Goal: Check status: Check status

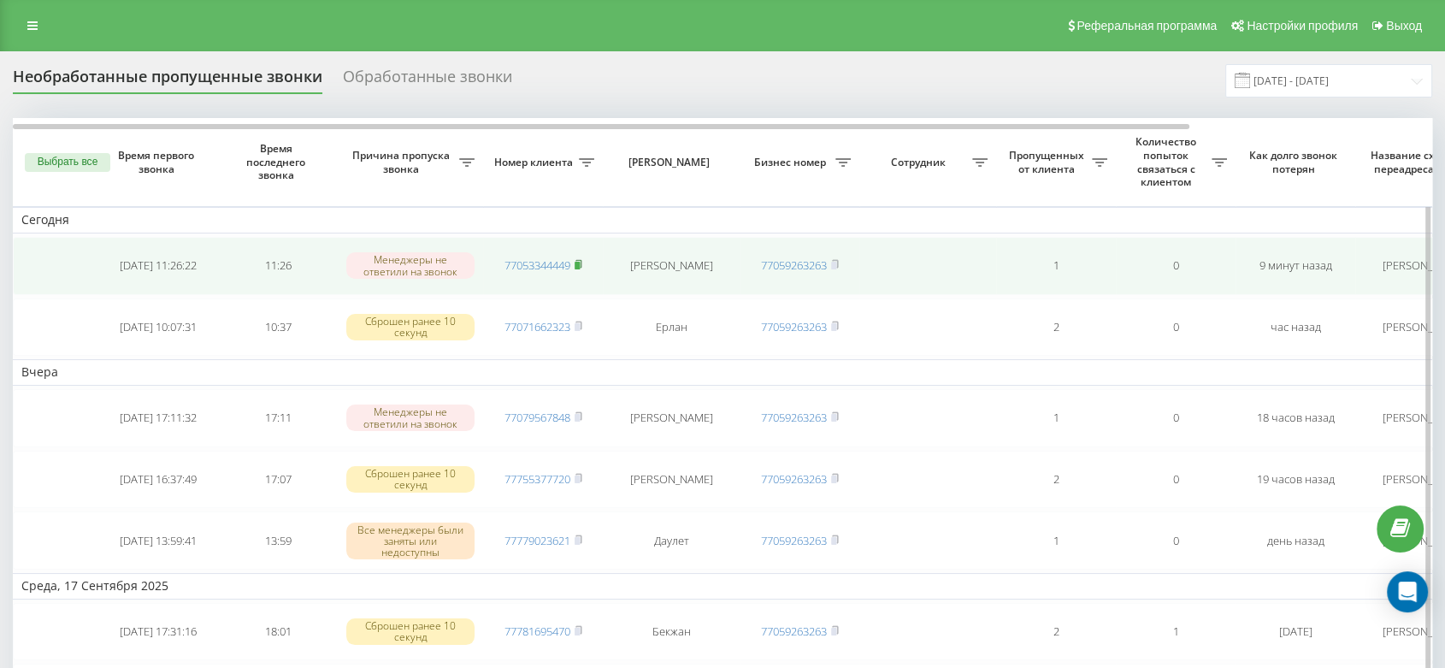
click at [580, 264] on rect at bounding box center [577, 266] width 5 height 8
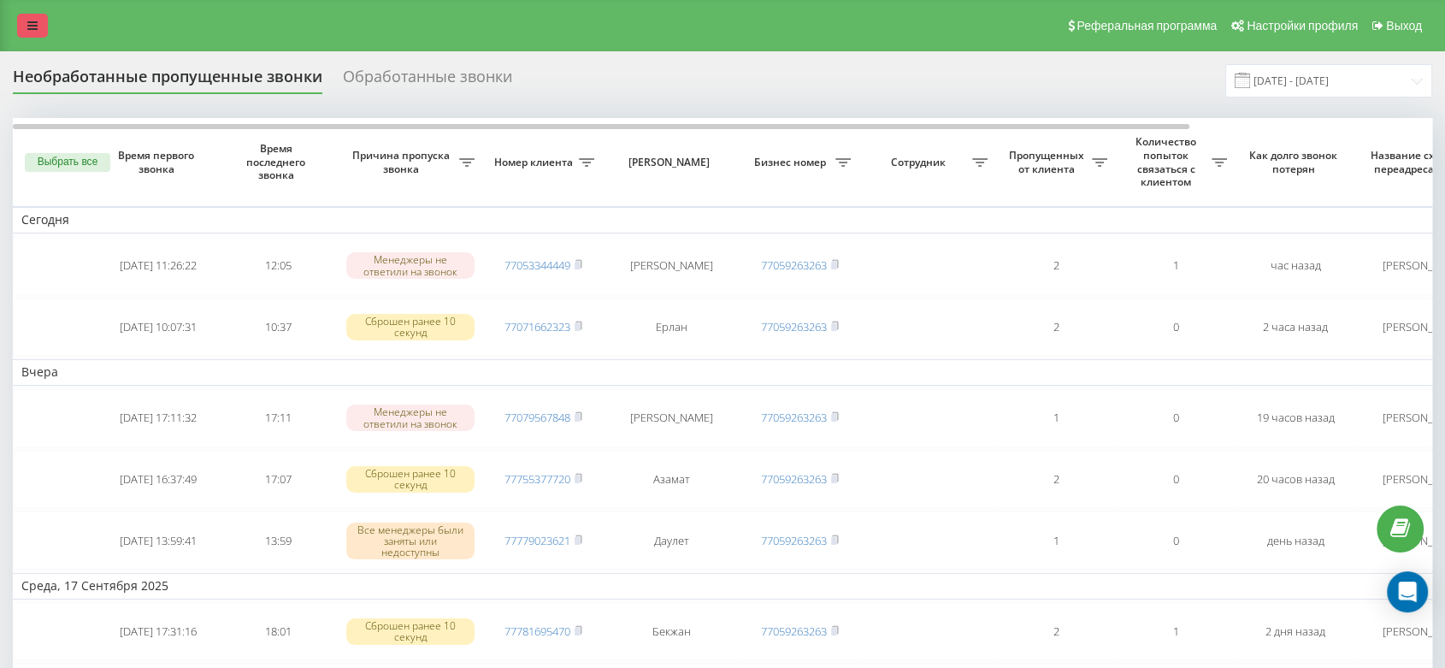
click at [39, 24] on link at bounding box center [32, 26] width 31 height 24
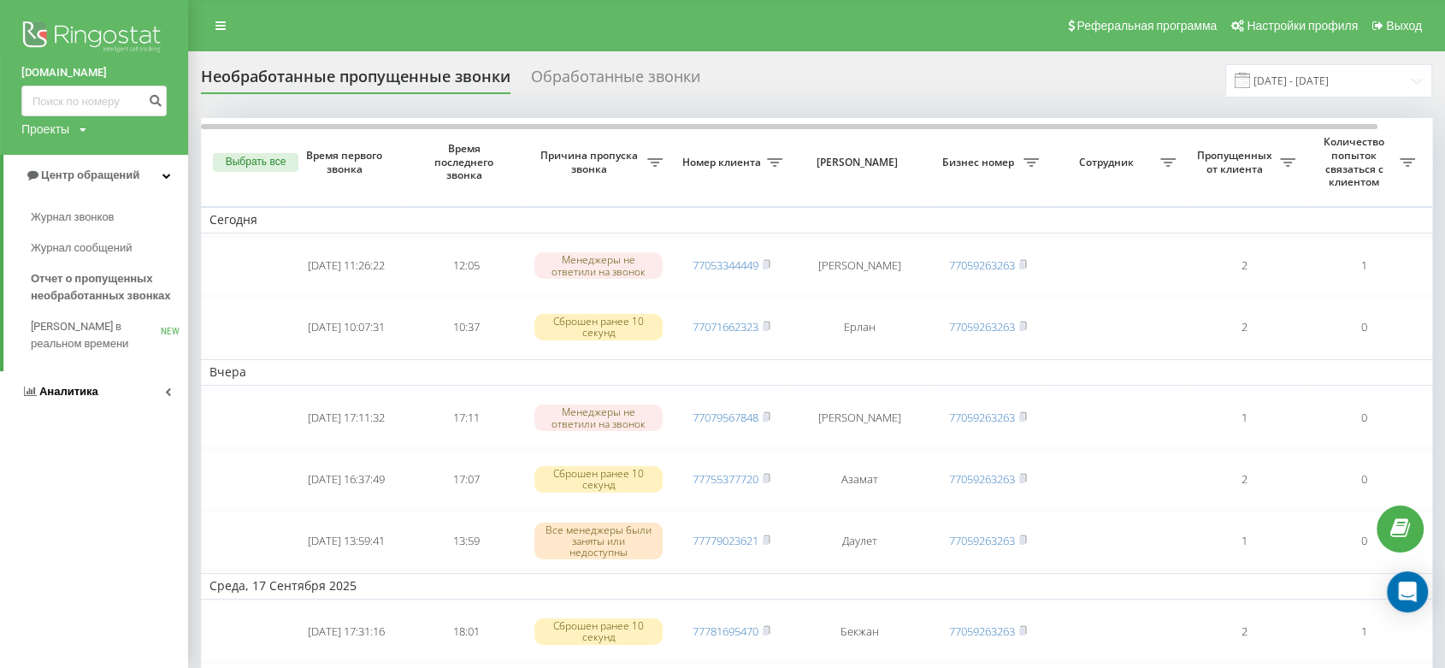
click at [141, 381] on link "Аналитика" at bounding box center [94, 391] width 188 height 41
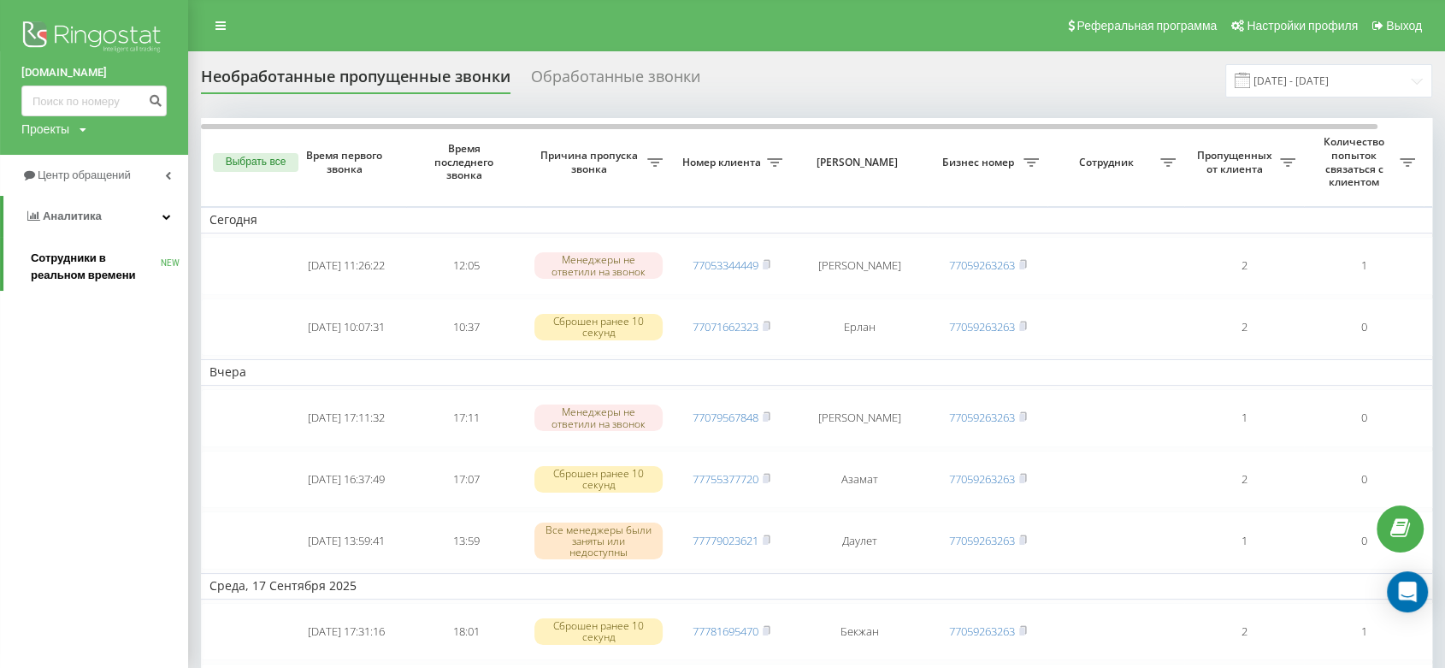
click at [104, 274] on span "Сотрудники в реальном времени" at bounding box center [96, 267] width 130 height 34
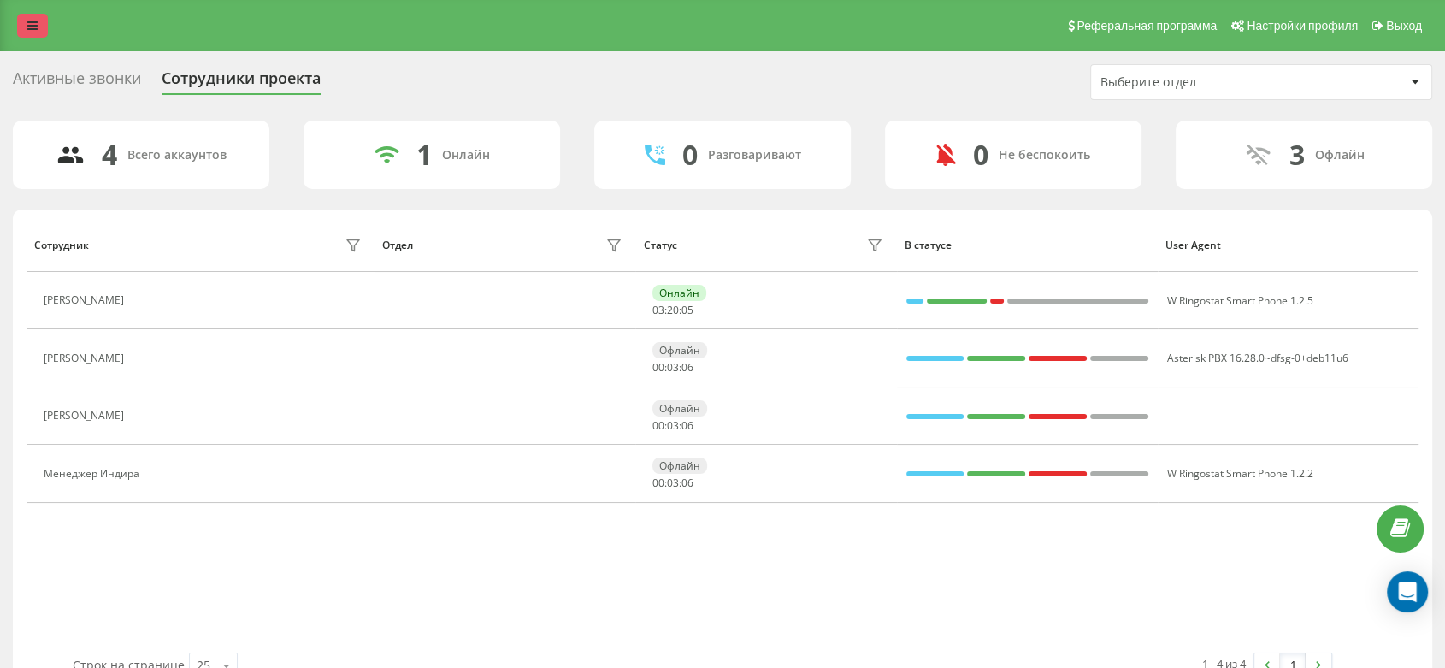
click at [29, 21] on icon at bounding box center [32, 26] width 10 height 12
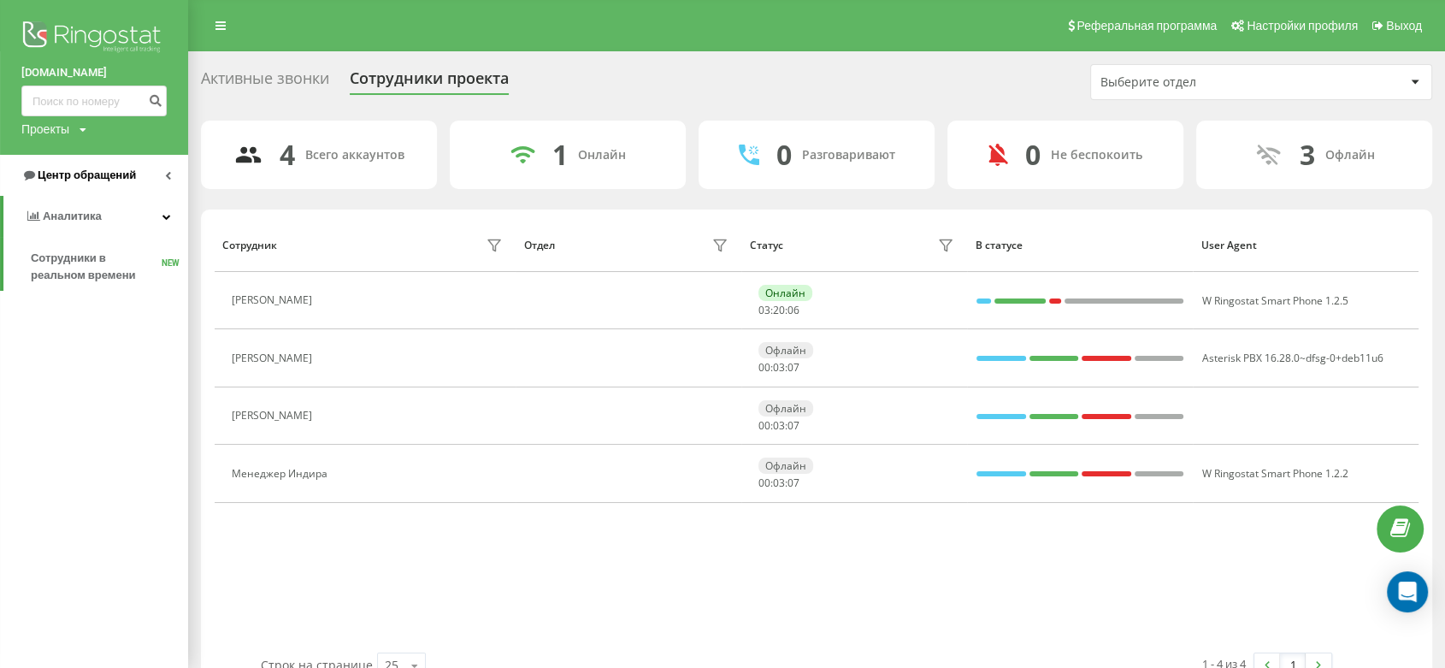
click at [103, 176] on span "Центр обращений" at bounding box center [87, 174] width 98 height 13
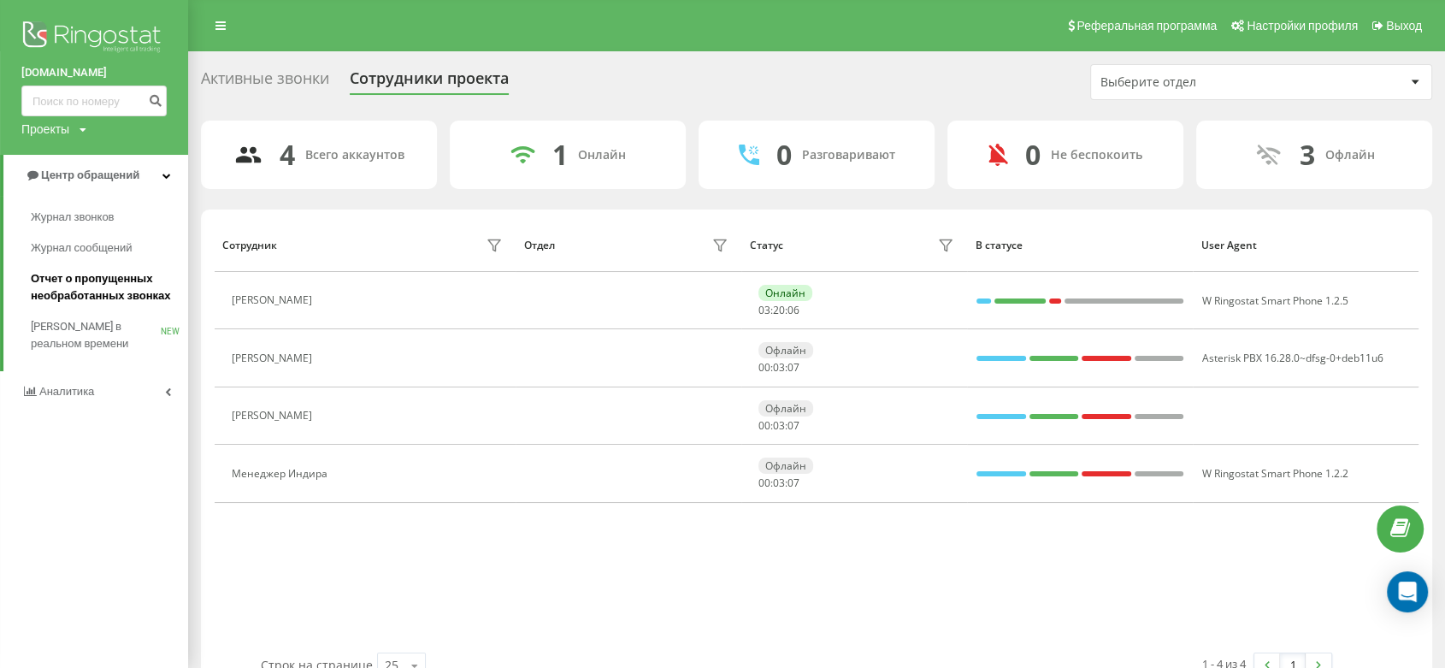
click at [100, 287] on span "Отчет о пропущенных необработанных звонках" at bounding box center [105, 287] width 149 height 34
